Goal: Information Seeking & Learning: Learn about a topic

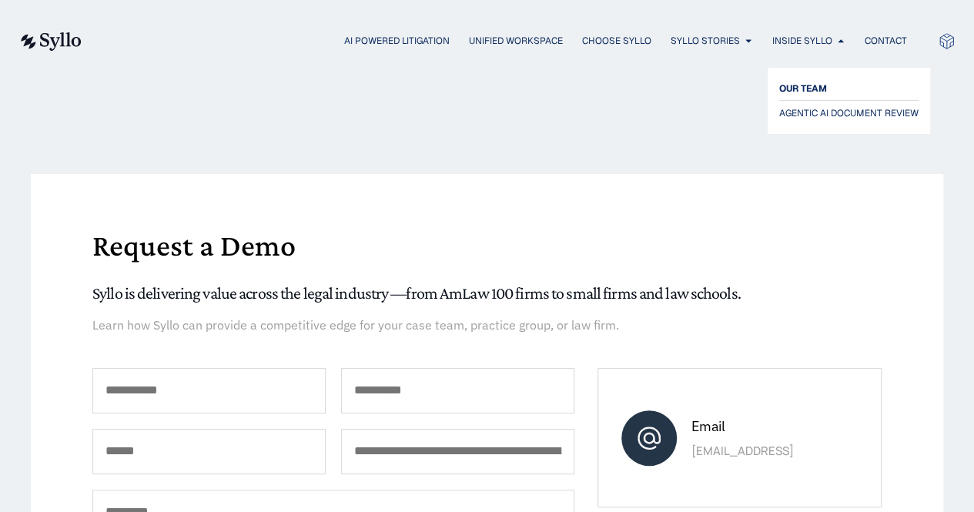
click at [807, 82] on span "OUR TEAM" at bounding box center [803, 88] width 48 height 18
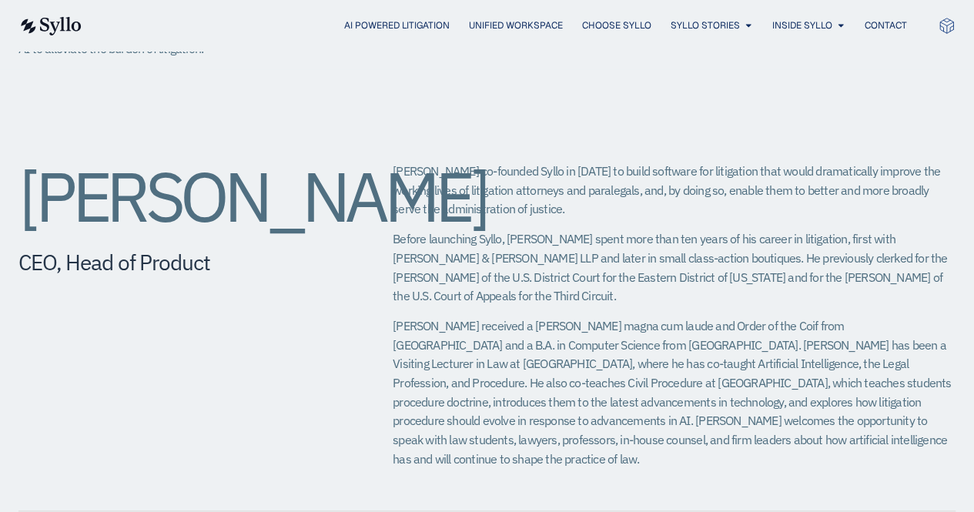
scroll to position [550, 0]
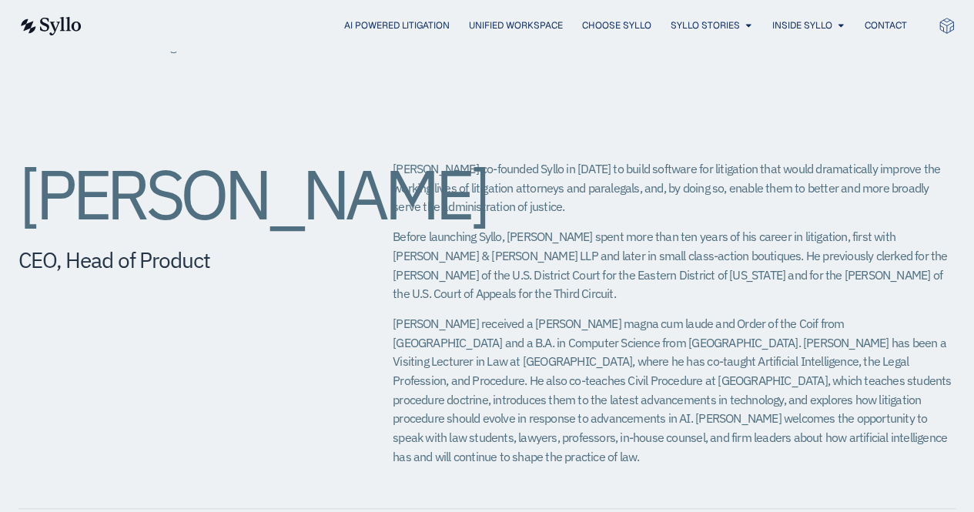
drag, startPoint x: 393, startPoint y: 236, endPoint x: 546, endPoint y: 292, distance: 163.6
click at [546, 292] on p "Before launching Syllo, [PERSON_NAME] spent more than ten years of his career i…" at bounding box center [674, 265] width 563 height 76
copy p "Before launching Syllo, [PERSON_NAME] spent more than ten years of his career i…"
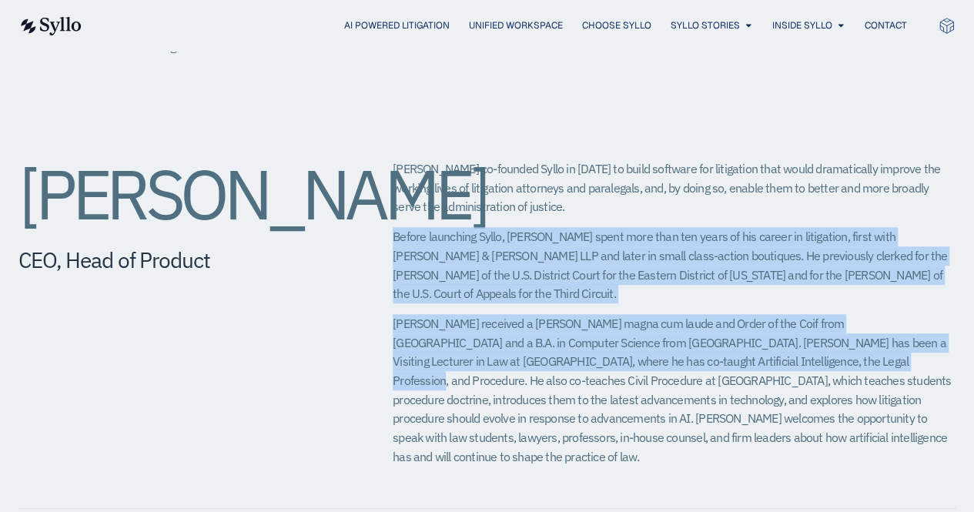
drag, startPoint x: 728, startPoint y: 364, endPoint x: 365, endPoint y: 236, distance: 385.4
click at [365, 236] on div "[PERSON_NAME] CEO, Head of Product [PERSON_NAME] co-founded Syllo in [DATE] to …" at bounding box center [486, 319] width 937 height 380
copy div "Before launching Syllo, [PERSON_NAME] spent more than ten years of his career i…"
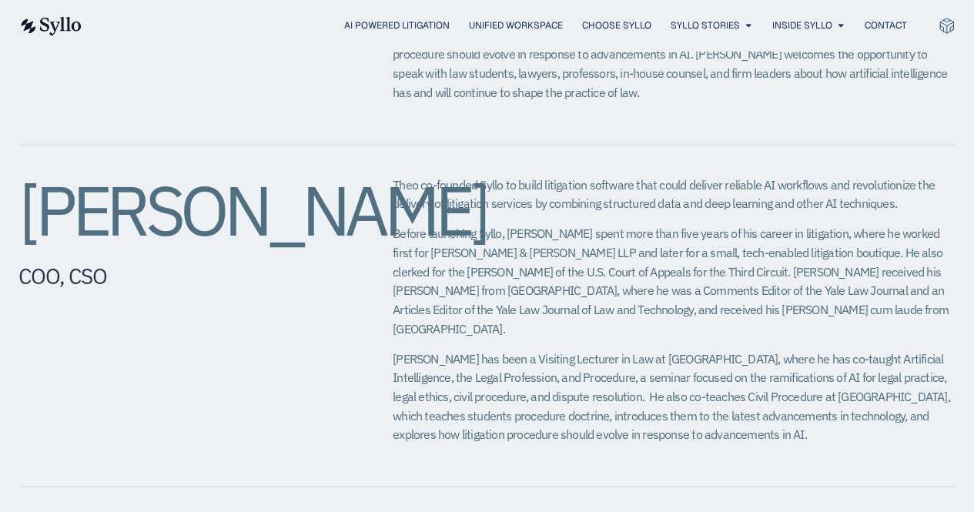
scroll to position [914, 0]
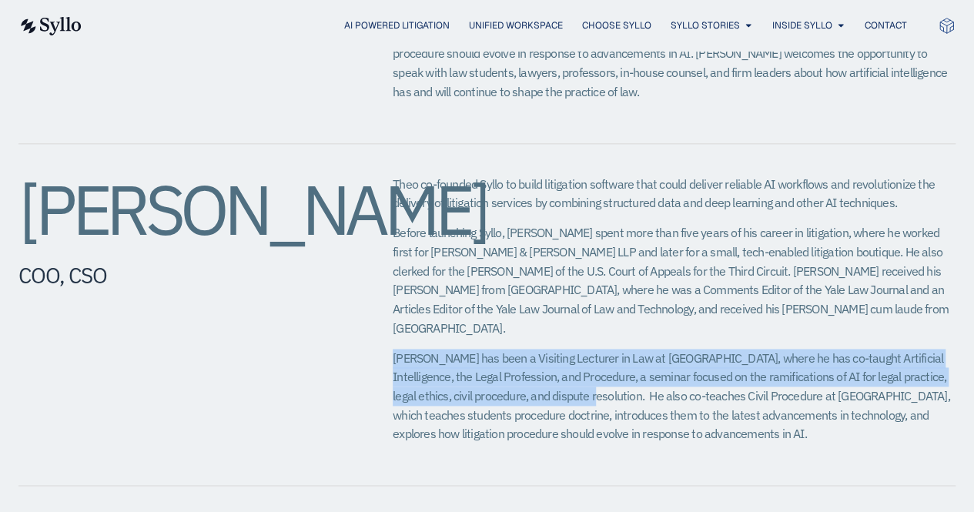
drag, startPoint x: 391, startPoint y: 319, endPoint x: 563, endPoint y: 363, distance: 177.9
click at [563, 363] on div "[PERSON_NAME]​ COO, CSO Theo co-founded Syllo to build litigation software that…" at bounding box center [486, 315] width 937 height 343
copy span "[PERSON_NAME] has been a Visiting Lecturer in Law at [GEOGRAPHIC_DATA], where h…"
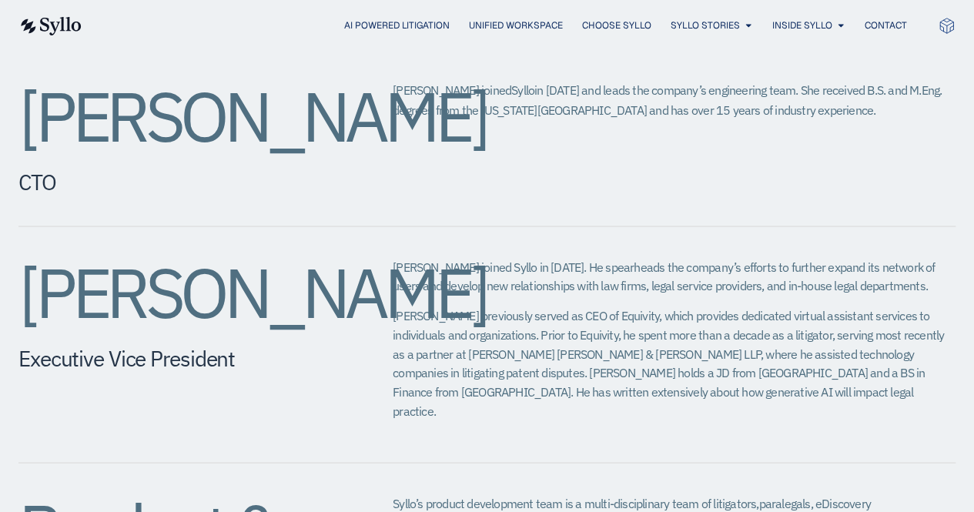
scroll to position [1356, 0]
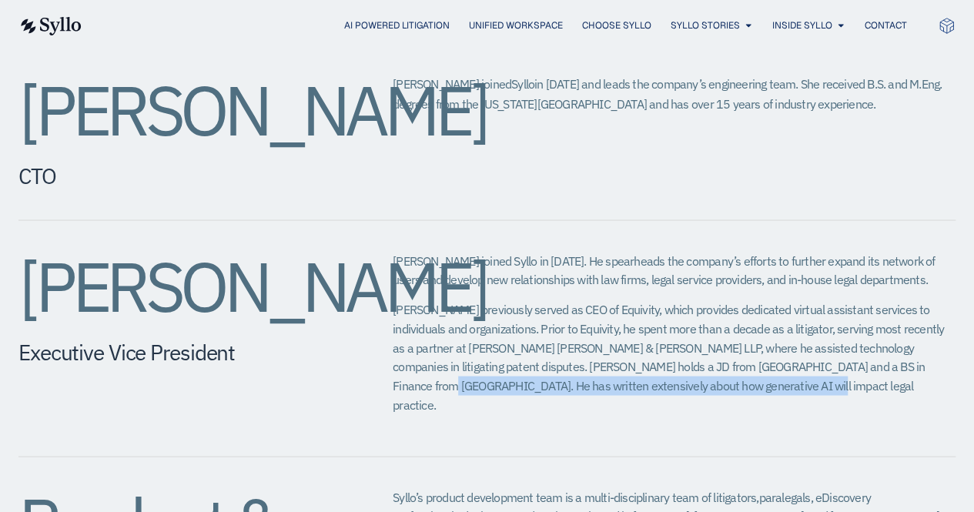
drag, startPoint x: 830, startPoint y: 326, endPoint x: 636, endPoint y: 349, distance: 196.0
click at [636, 349] on span "[PERSON_NAME] previously served as CEO of Equivity, which provides dedicated vi…" at bounding box center [668, 356] width 551 height 110
copy span "has written extensively about how generative AI will impact legal practice"
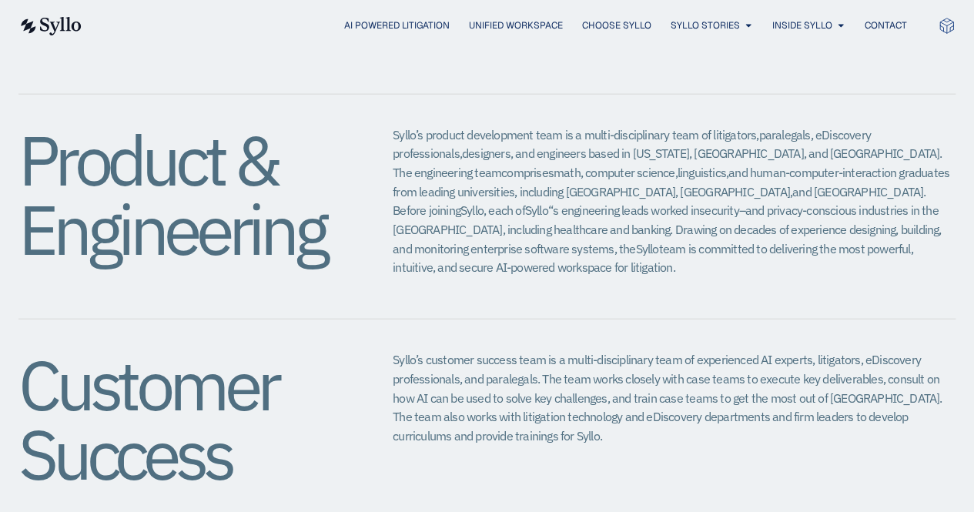
scroll to position [1709, 0]
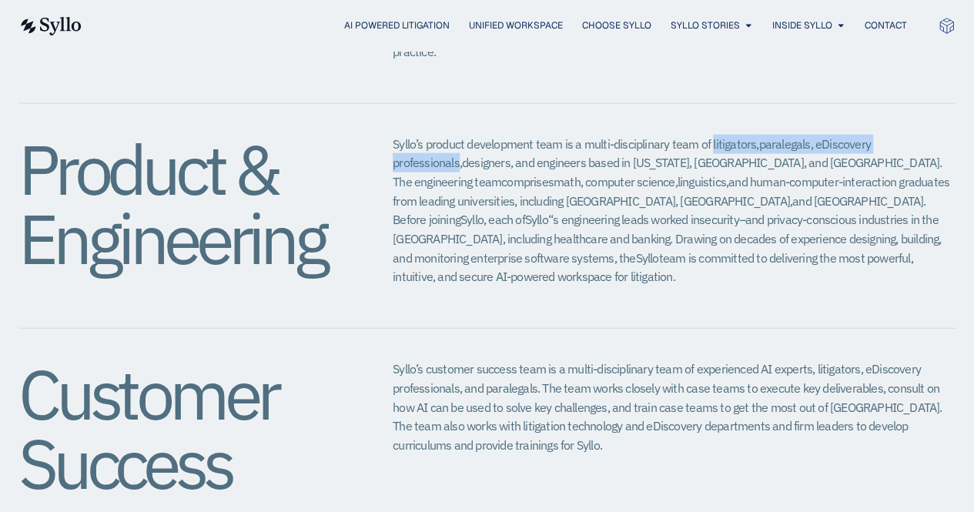
drag, startPoint x: 709, startPoint y: 85, endPoint x: 934, endPoint y: 84, distance: 224.7
click at [934, 136] on span "Syllo’s product development team is a multi-disciplinary team of litigators, pa…" at bounding box center [671, 182] width 556 height 92
copy span "litigators, paralegals, eDiscovery professionals"
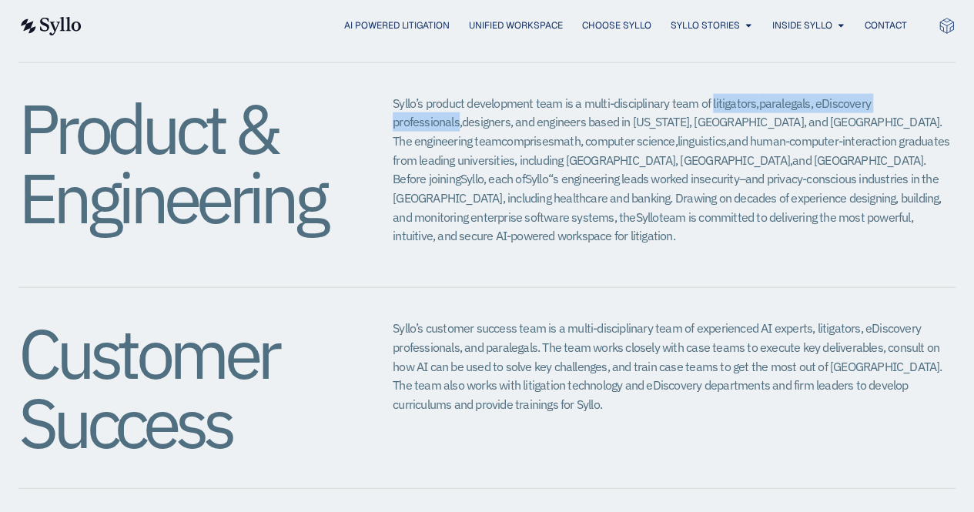
scroll to position [1745, 0]
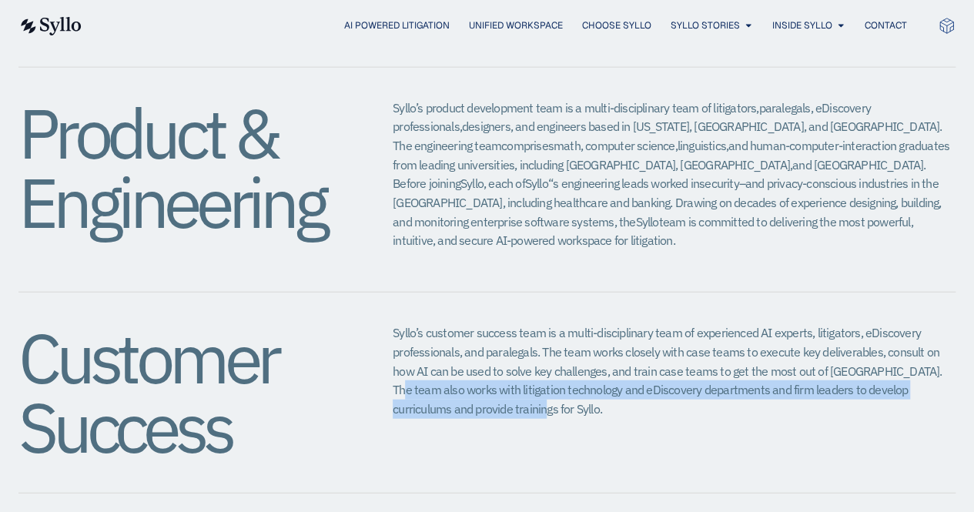
drag, startPoint x: 922, startPoint y: 295, endPoint x: 476, endPoint y: 338, distance: 448.5
click at [476, 338] on p "Syllo’s customer success team is a multi-disciplinary team of experienced AI ex…" at bounding box center [674, 370] width 563 height 95
copy p "works with litigation technology and eDiscovery departments and firm leaders to…"
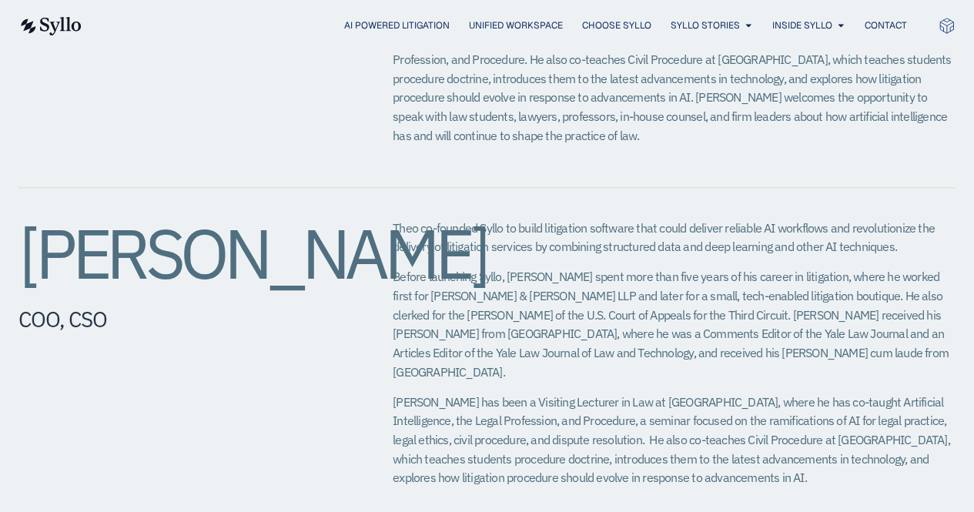
scroll to position [871, 0]
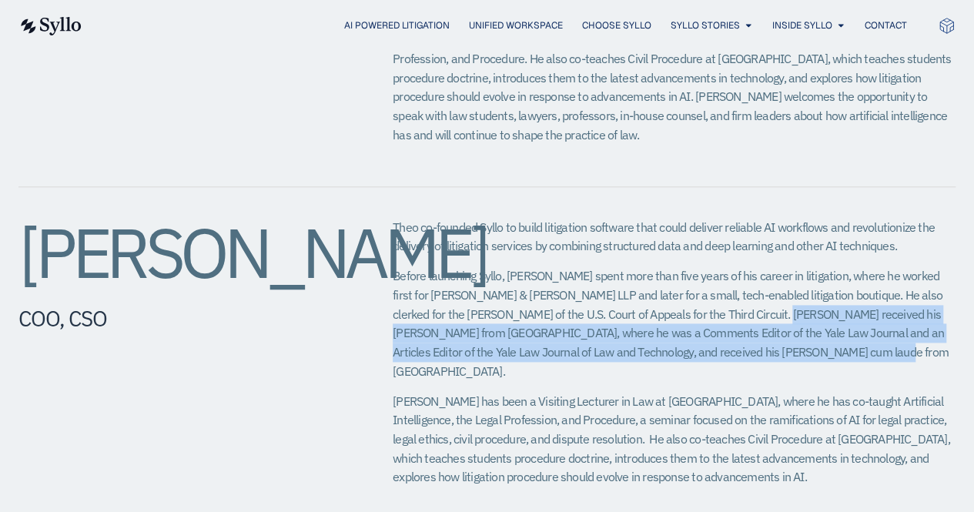
drag, startPoint x: 774, startPoint y: 293, endPoint x: 803, endPoint y: 339, distance: 54.3
click at [803, 339] on span "Before launching Syllo, [PERSON_NAME] spent more than five years of his career …" at bounding box center [671, 323] width 556 height 110
copy span "[PERSON_NAME] received his [PERSON_NAME] from [GEOGRAPHIC_DATA], where he was a…"
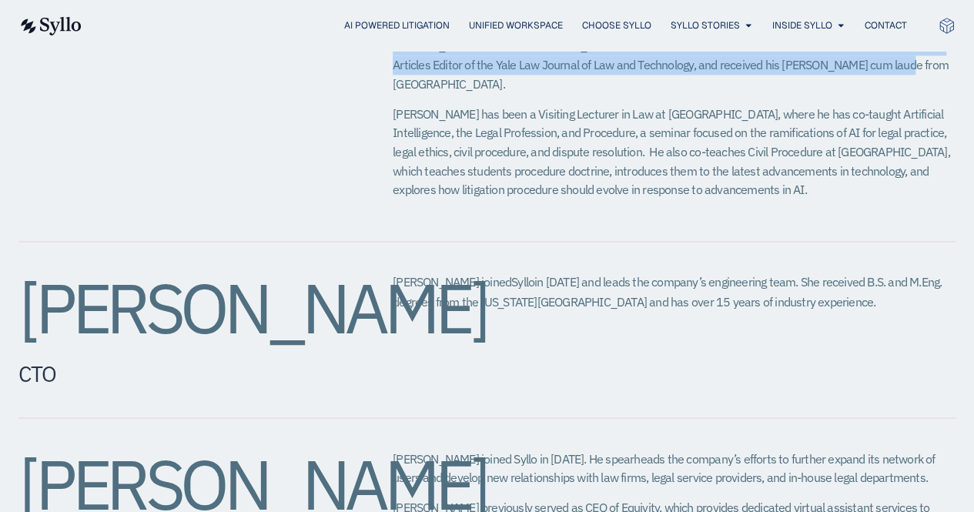
scroll to position [1160, 0]
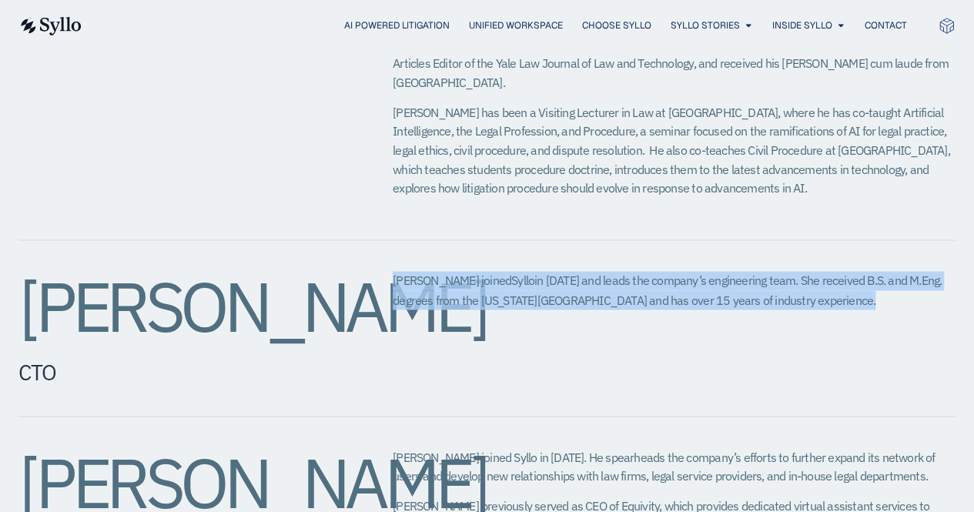
drag, startPoint x: 390, startPoint y: 239, endPoint x: 827, endPoint y: 273, distance: 438.5
click at [827, 273] on div "[PERSON_NAME] CTO [PERSON_NAME] joined Syllo in [DATE] and leads the company’s …" at bounding box center [486, 328] width 937 height 176
copy p "[PERSON_NAME] joined Syllo in [DATE] and leads the company’s engineering team. …"
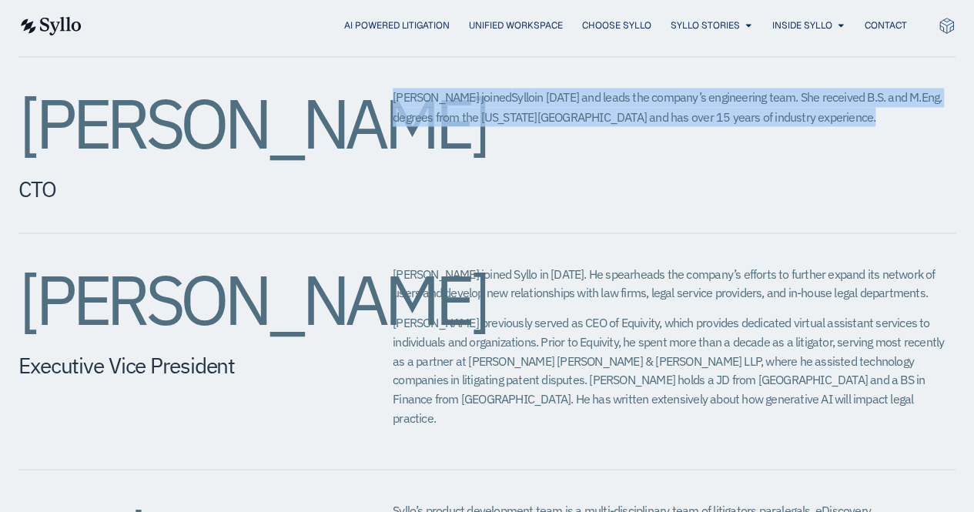
scroll to position [1344, 0]
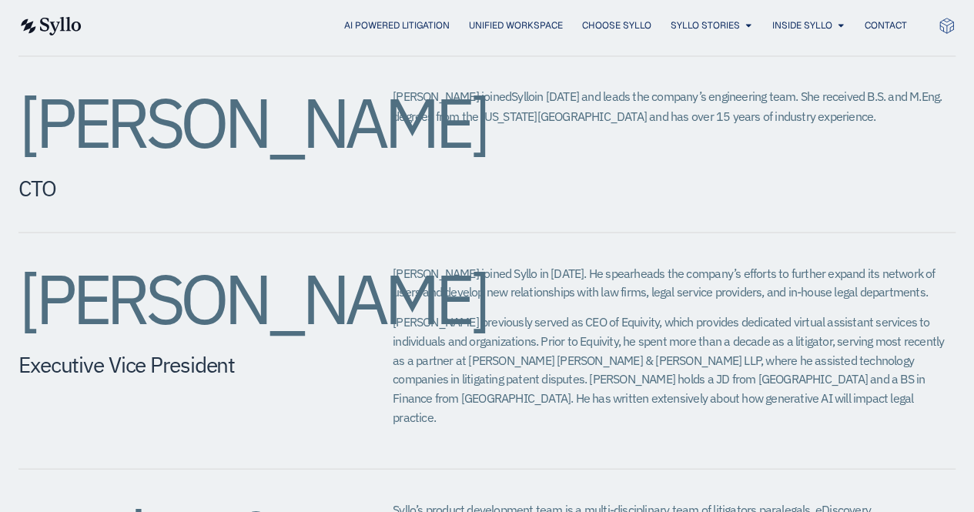
click at [399, 313] on span "[PERSON_NAME] previously served as CEO of Equivity, which provides dedicated vi…" at bounding box center [668, 368] width 551 height 110
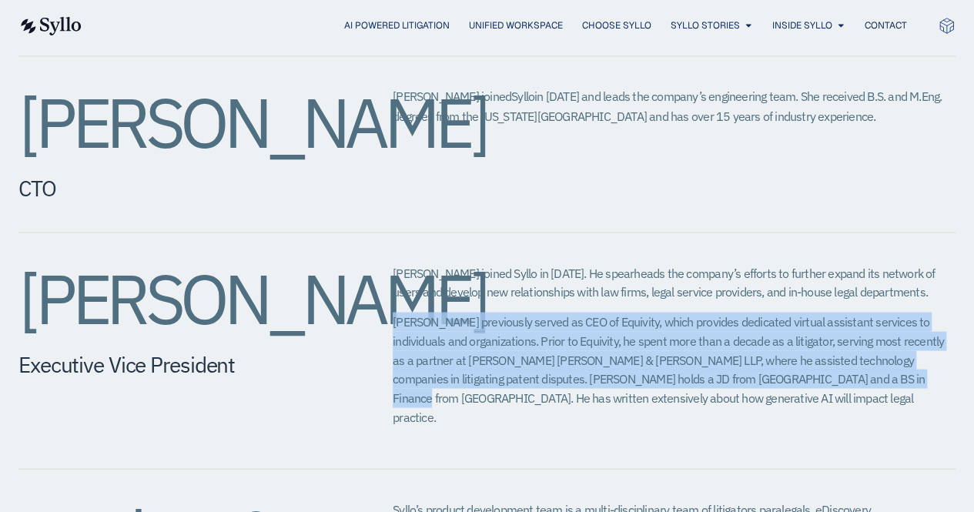
drag, startPoint x: 393, startPoint y: 280, endPoint x: 808, endPoint y: 346, distance: 420.7
click at [808, 346] on span "[PERSON_NAME] previously served as CEO of Equivity, which provides dedicated vi…" at bounding box center [668, 368] width 551 height 110
copy span "[PERSON_NAME] previously served as CEO of Equivity, which provides dedicated vi…"
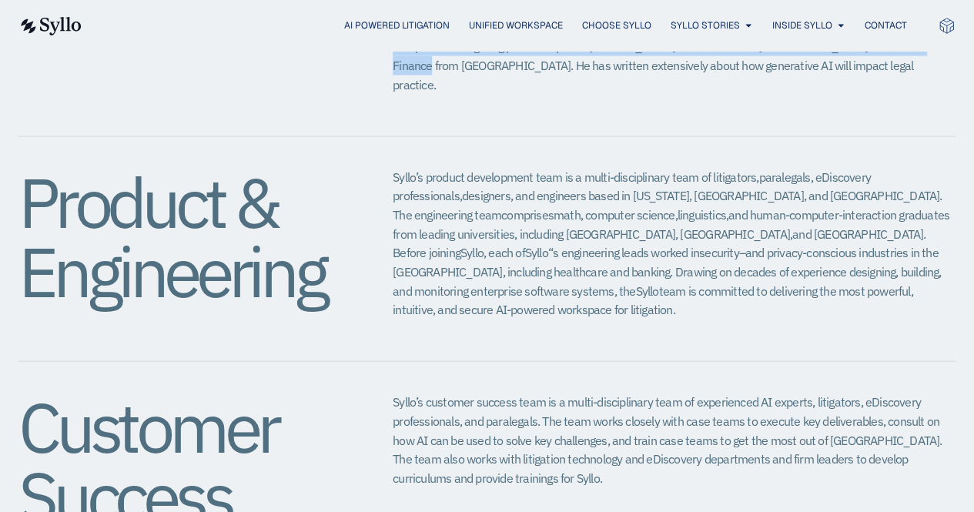
scroll to position [1675, 0]
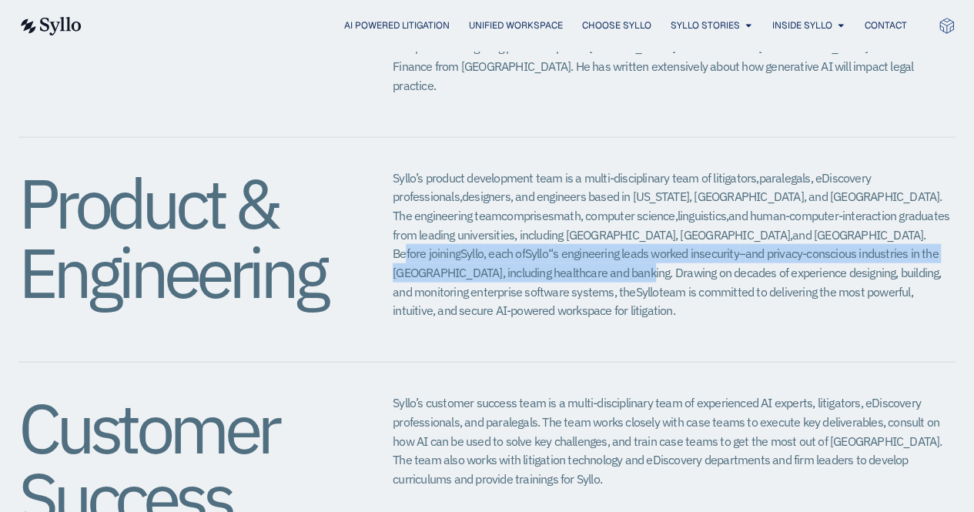
drag, startPoint x: 677, startPoint y: 175, endPoint x: 916, endPoint y: 190, distance: 239.8
click at [916, 190] on p "Syllo’s product development team is a multi-disciplinary team of litigators, pa…" at bounding box center [674, 245] width 563 height 152
copy p "Before joining Syllo , each of Syllo ‘ ‘ s engineering leads worked in security…"
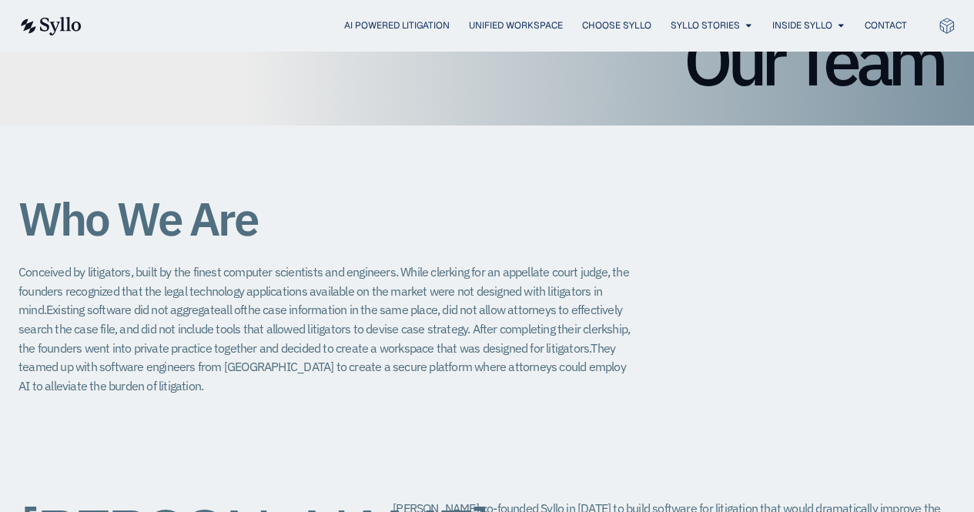
scroll to position [209, 0]
